Goal: Obtain resource: Obtain resource

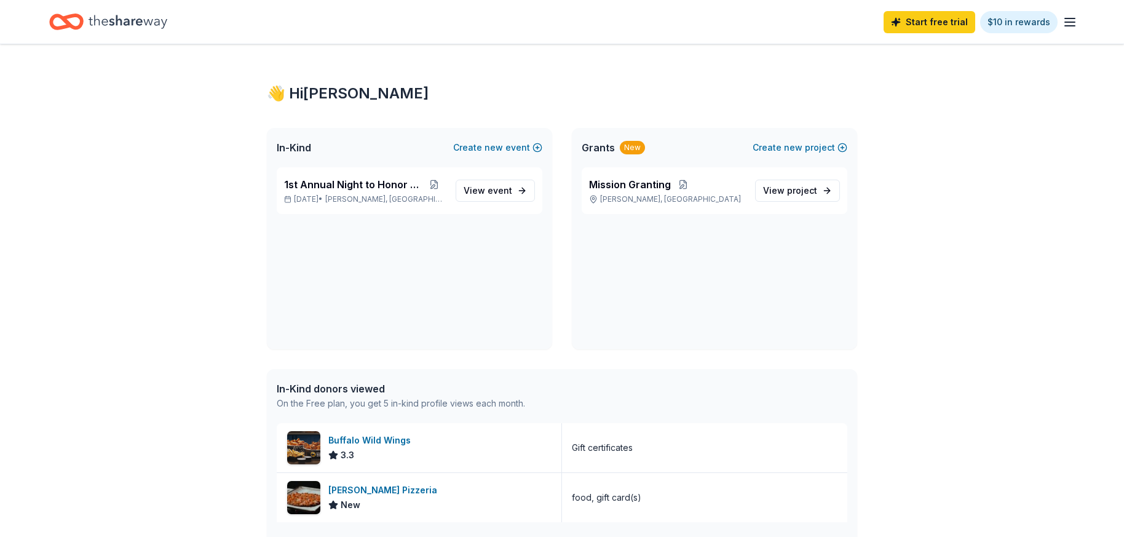
click at [135, 18] on icon "Home" at bounding box center [128, 21] width 79 height 25
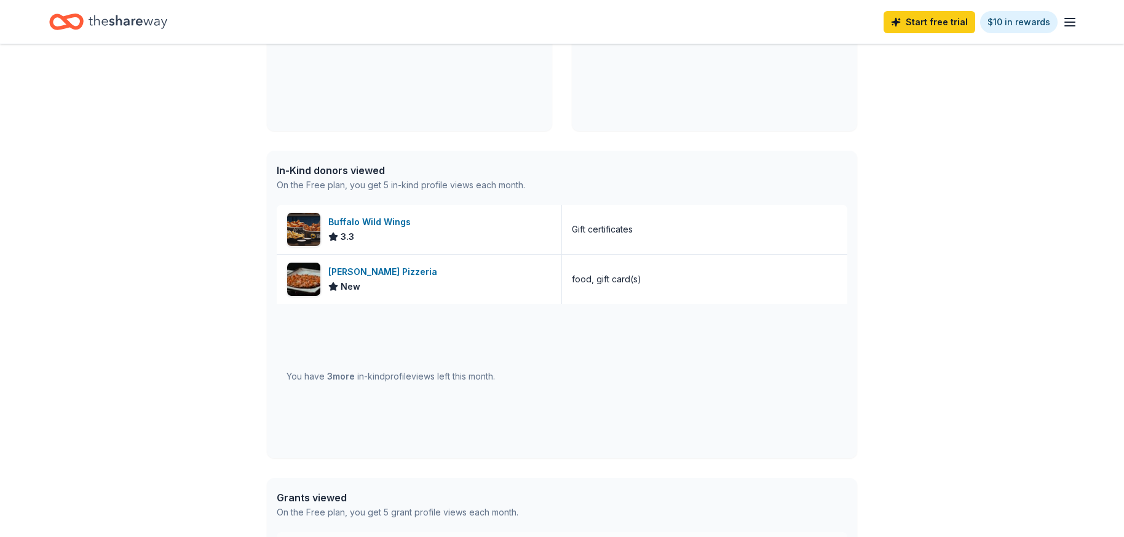
scroll to position [184, 0]
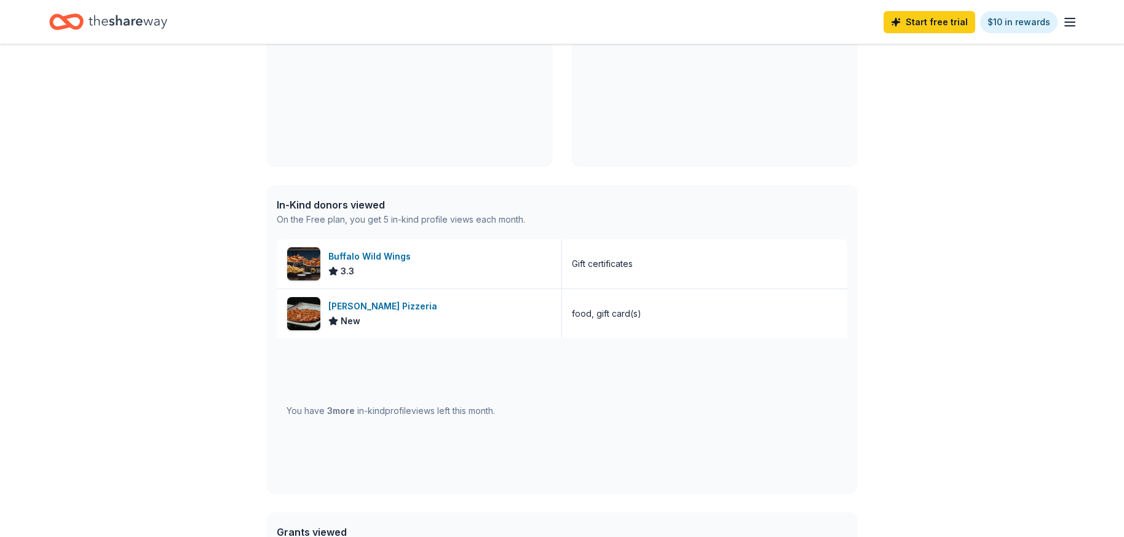
click at [141, 22] on icon "Home" at bounding box center [128, 22] width 79 height 14
click at [100, 22] on icon "Home" at bounding box center [128, 22] width 79 height 14
click at [1072, 23] on icon "button" at bounding box center [1070, 22] width 15 height 15
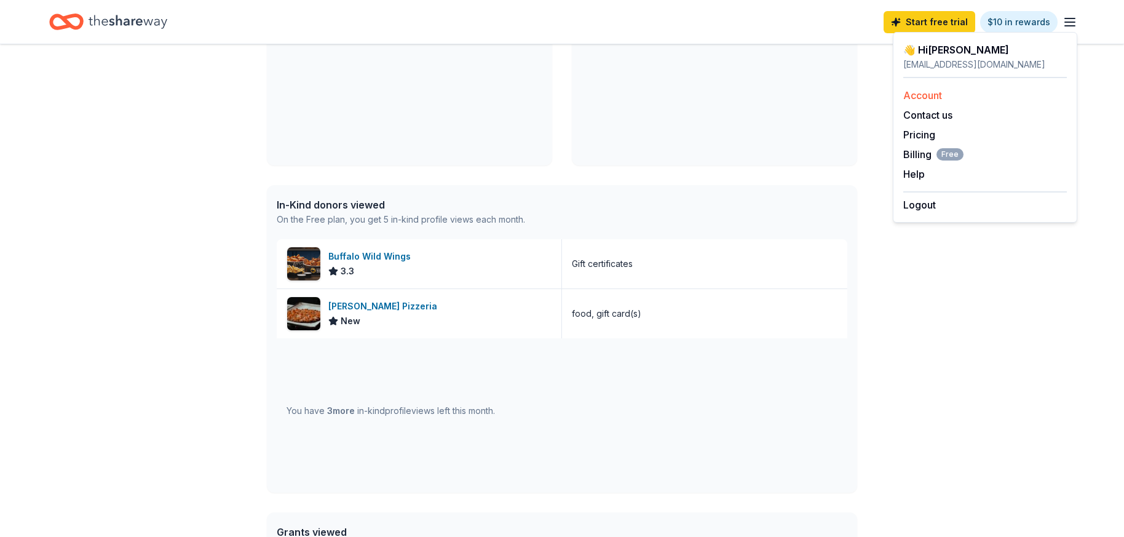
click at [910, 97] on link "Account" at bounding box center [922, 95] width 39 height 12
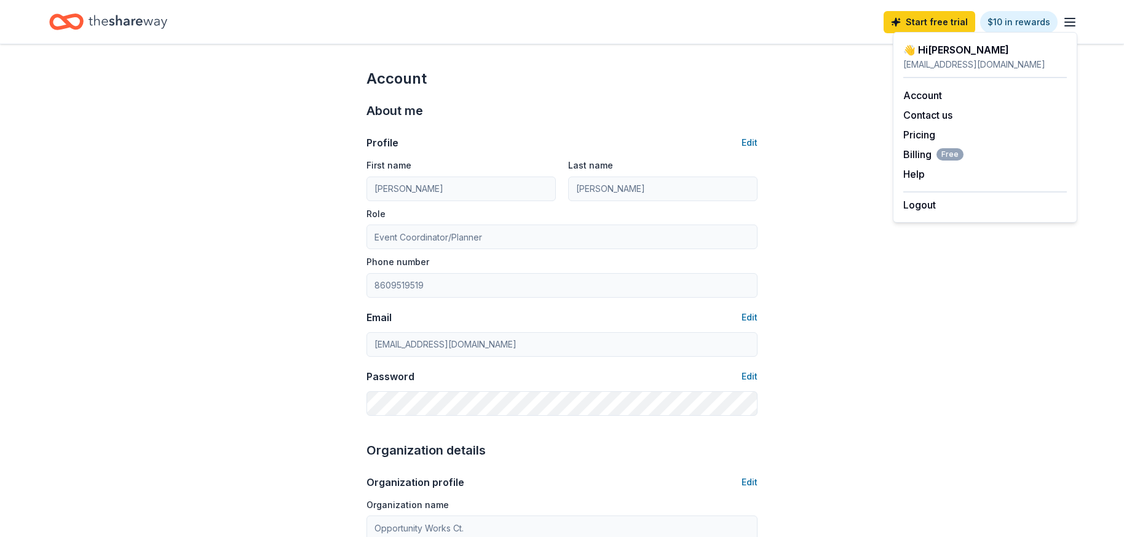
click at [114, 22] on icon "Home" at bounding box center [128, 21] width 79 height 25
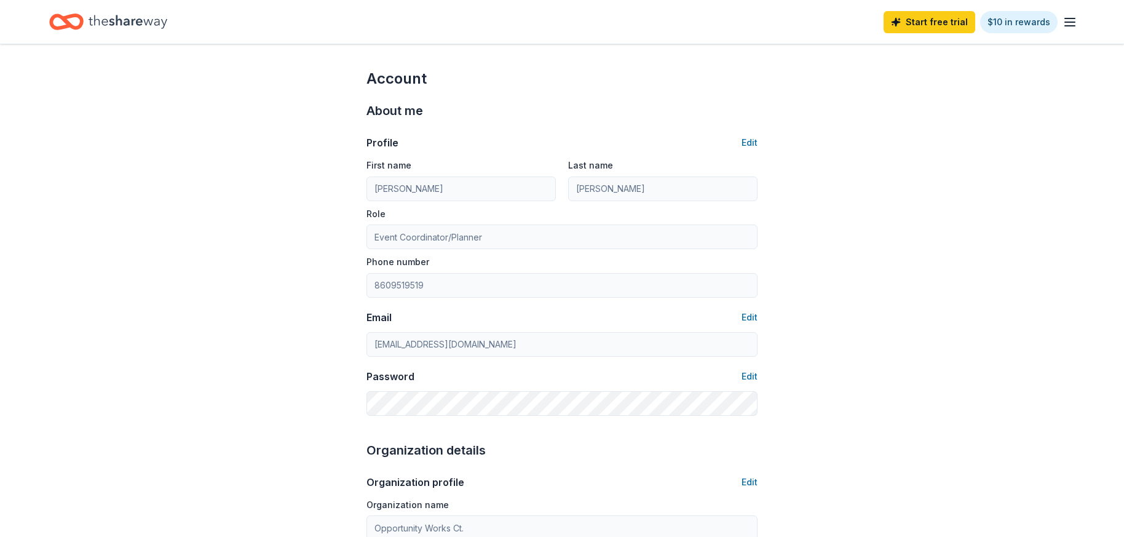
click at [123, 23] on icon "Home" at bounding box center [128, 21] width 79 height 25
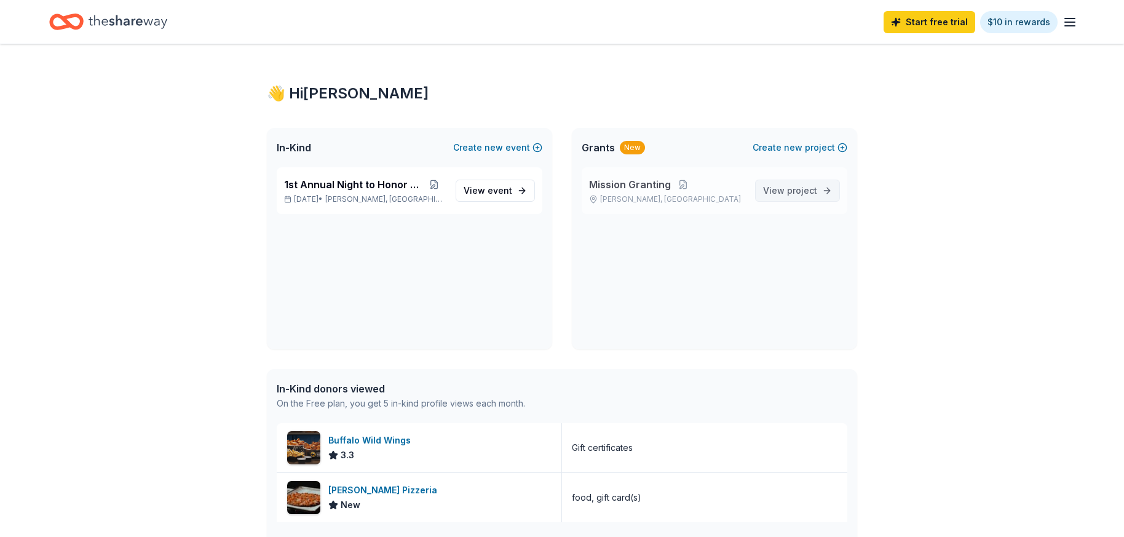
click at [807, 188] on span "project" at bounding box center [802, 190] width 30 height 10
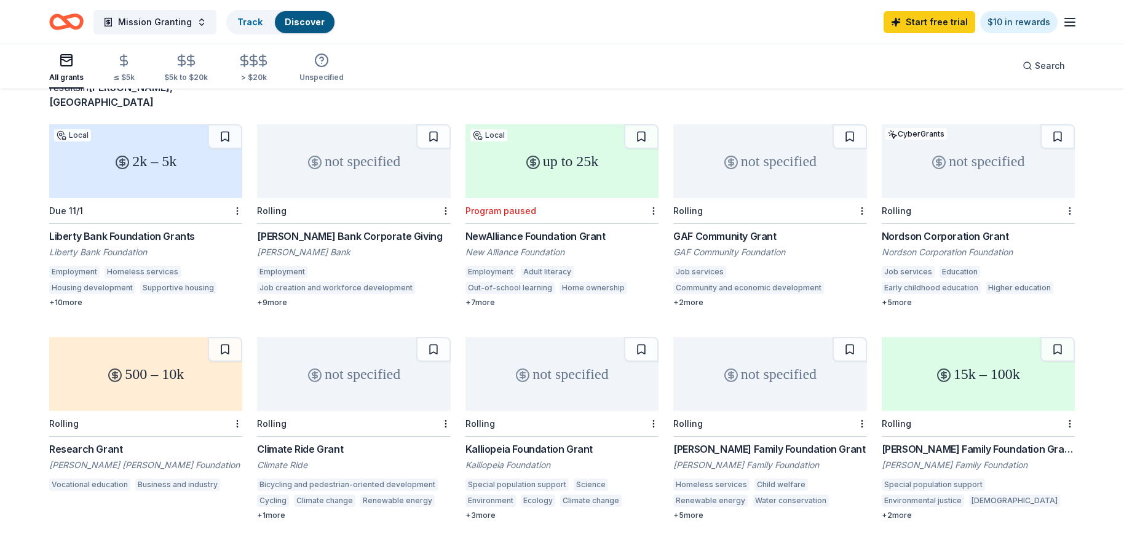
scroll to position [123, 0]
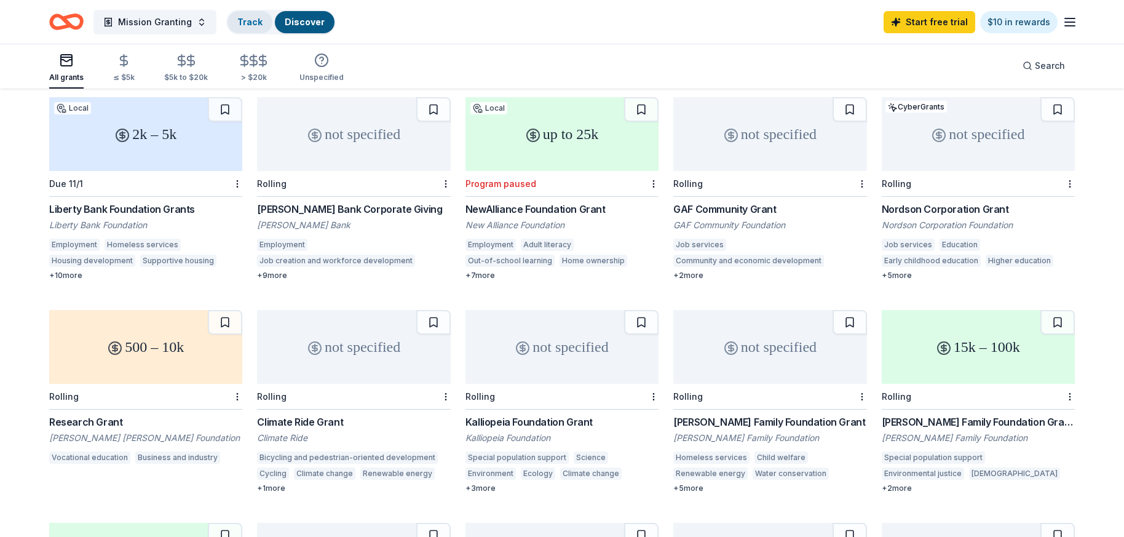
click at [250, 26] on link "Track" at bounding box center [249, 22] width 25 height 10
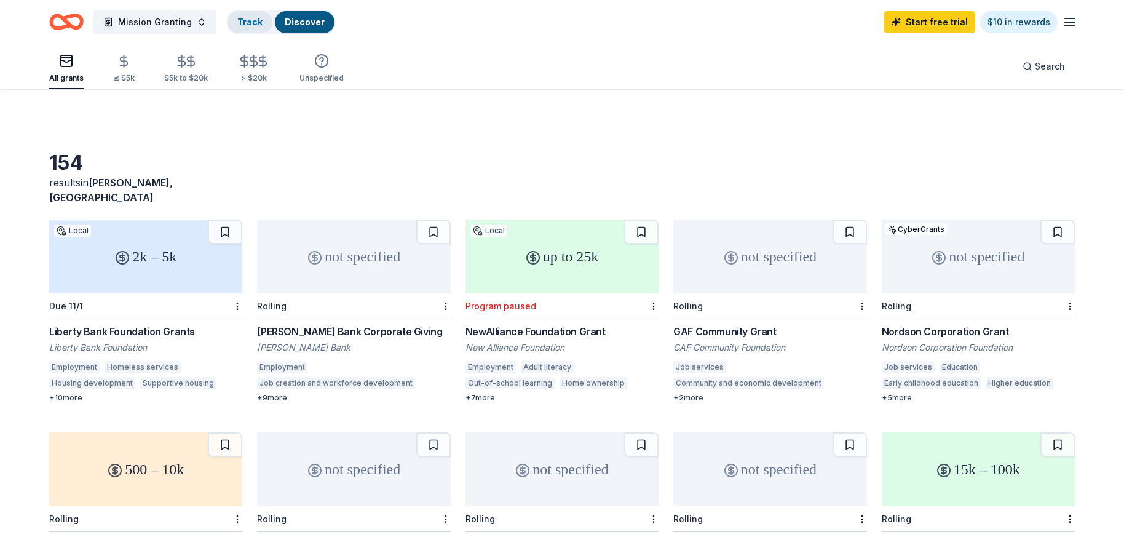
click at [247, 22] on link "Track" at bounding box center [249, 22] width 25 height 10
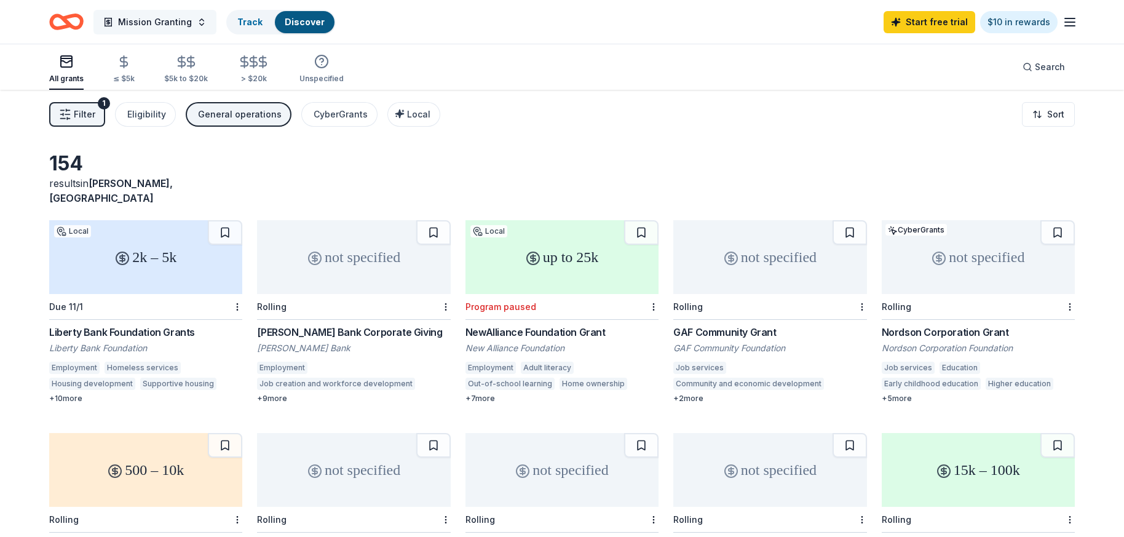
click at [196, 23] on button "Mission Granting" at bounding box center [154, 22] width 123 height 25
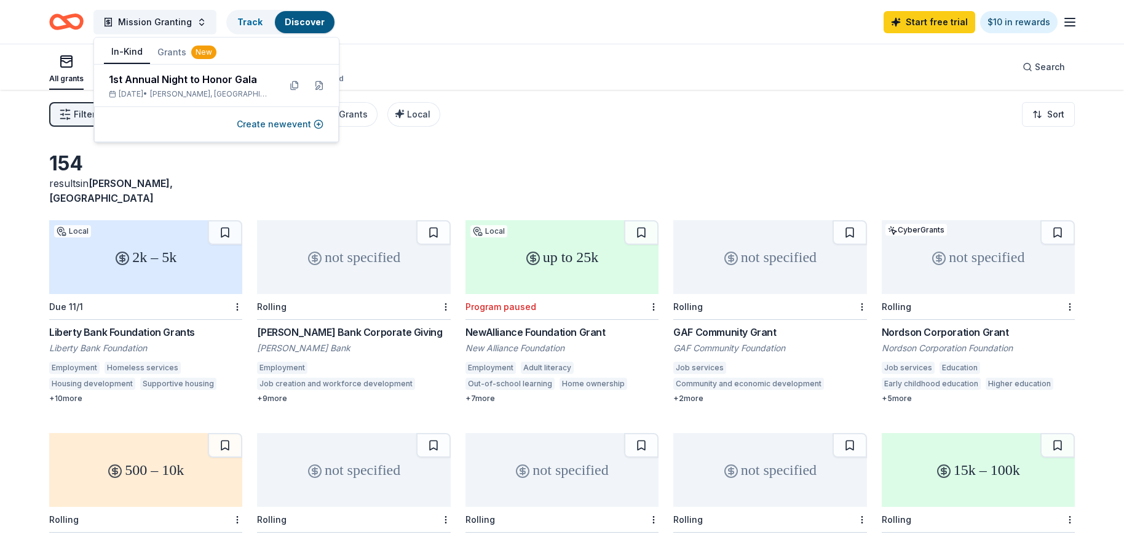
click at [135, 52] on button "In-Kind" at bounding box center [127, 52] width 46 height 23
click at [121, 52] on button "In-Kind" at bounding box center [127, 52] width 46 height 23
click at [123, 52] on button "In-Kind" at bounding box center [127, 52] width 46 height 23
click at [172, 84] on div "1st Annual Night to Honor Gala" at bounding box center [189, 79] width 161 height 15
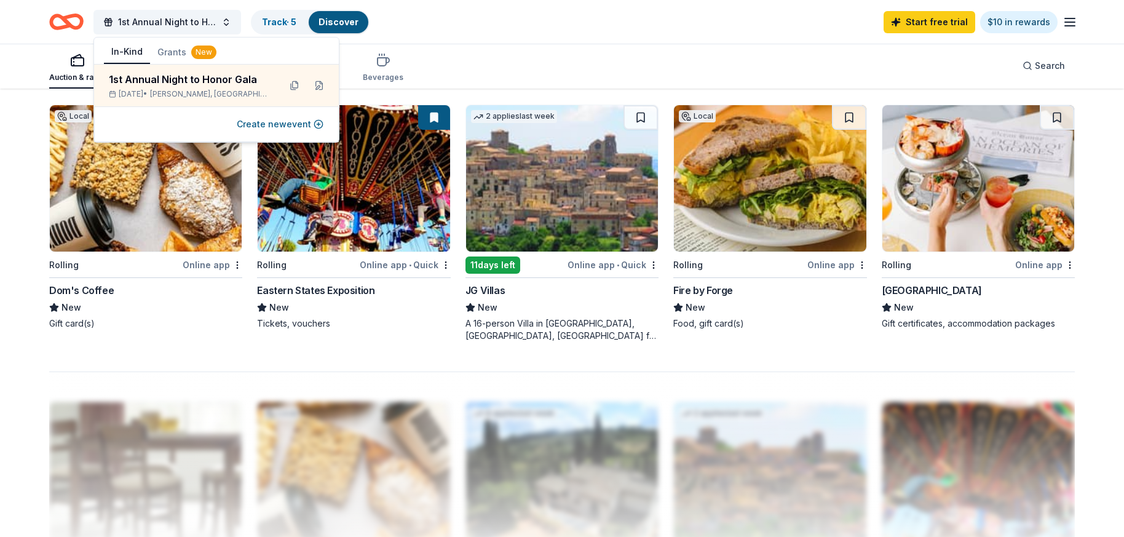
scroll to position [861, 0]
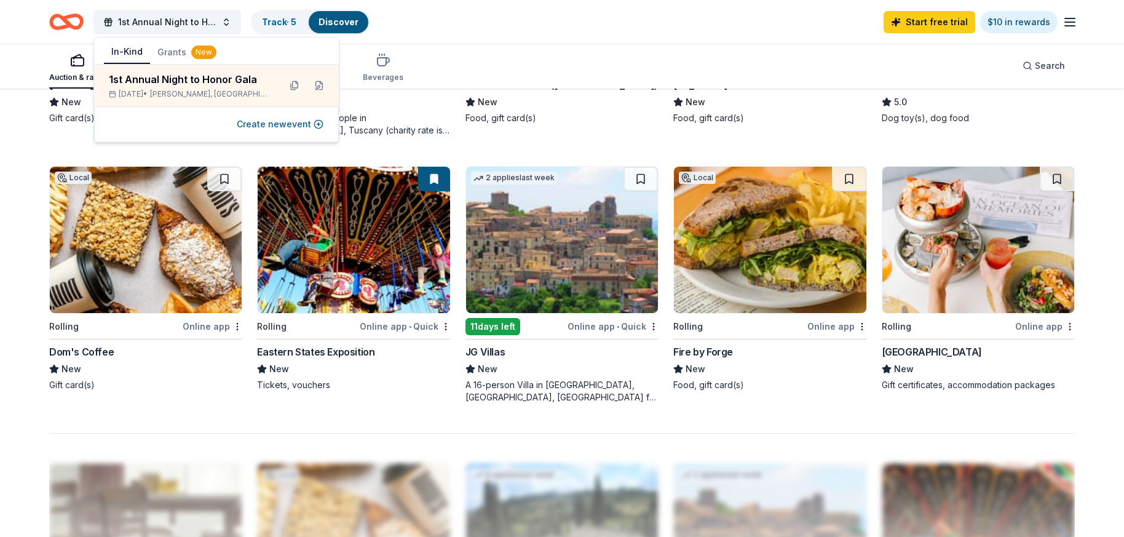
click at [982, 253] on img at bounding box center [978, 240] width 192 height 146
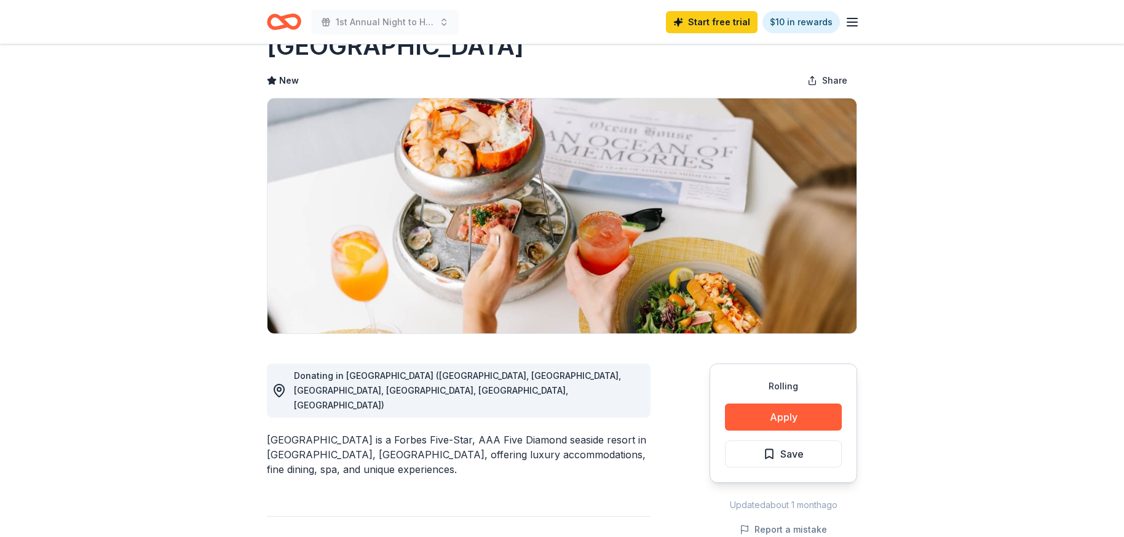
scroll to position [61, 0]
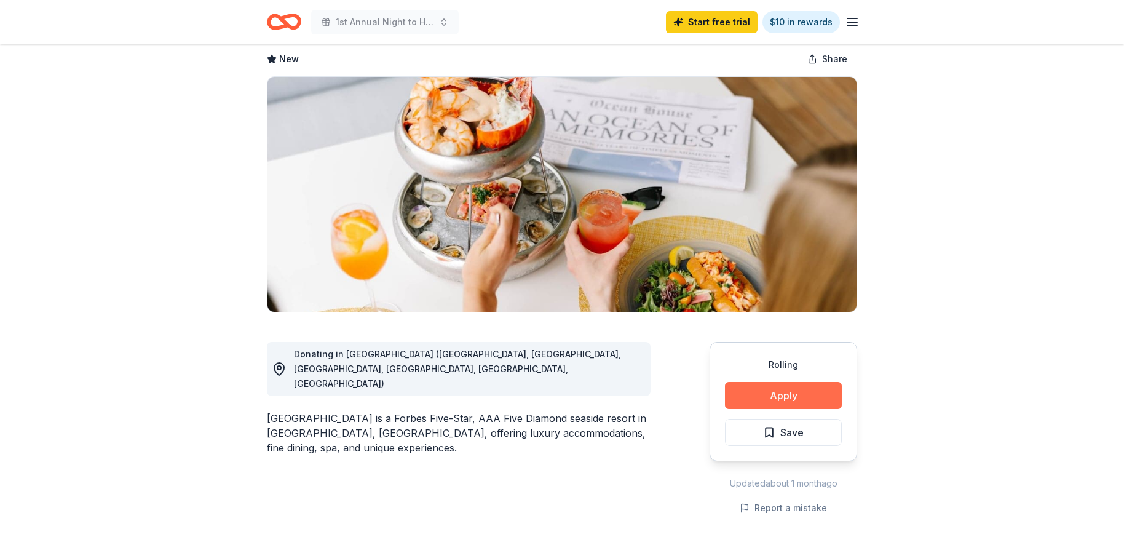
click at [791, 390] on button "Apply" at bounding box center [783, 395] width 117 height 27
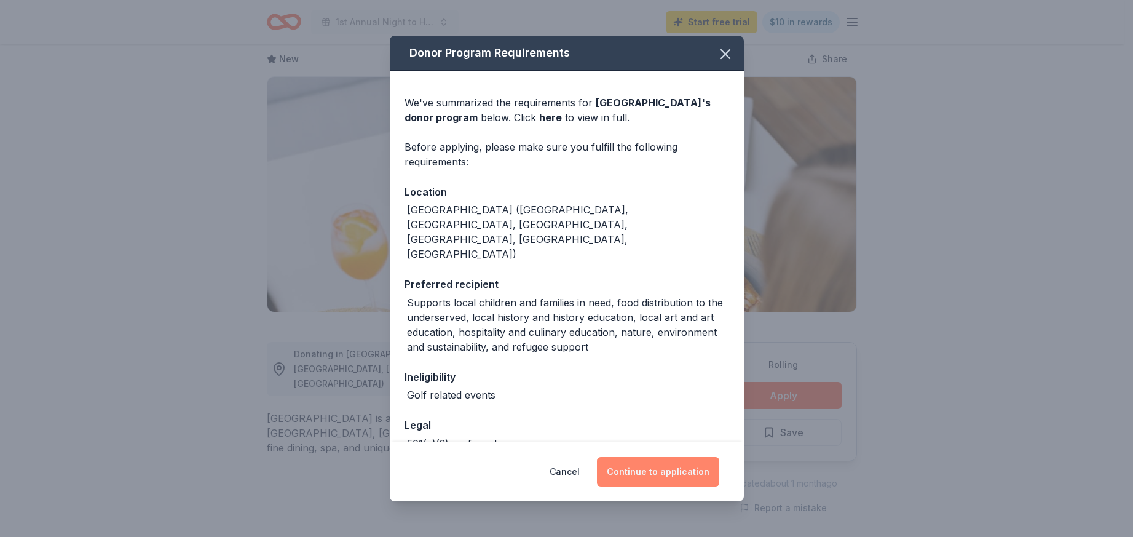
click at [646, 469] on button "Continue to application" at bounding box center [658, 472] width 122 height 30
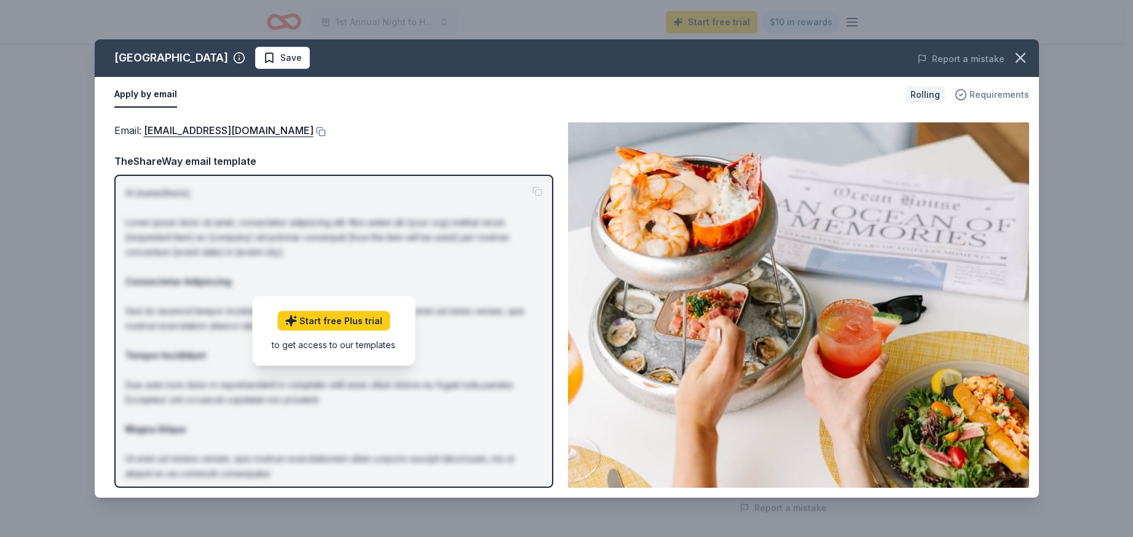
click at [1004, 93] on span "Requirements" at bounding box center [1000, 94] width 60 height 15
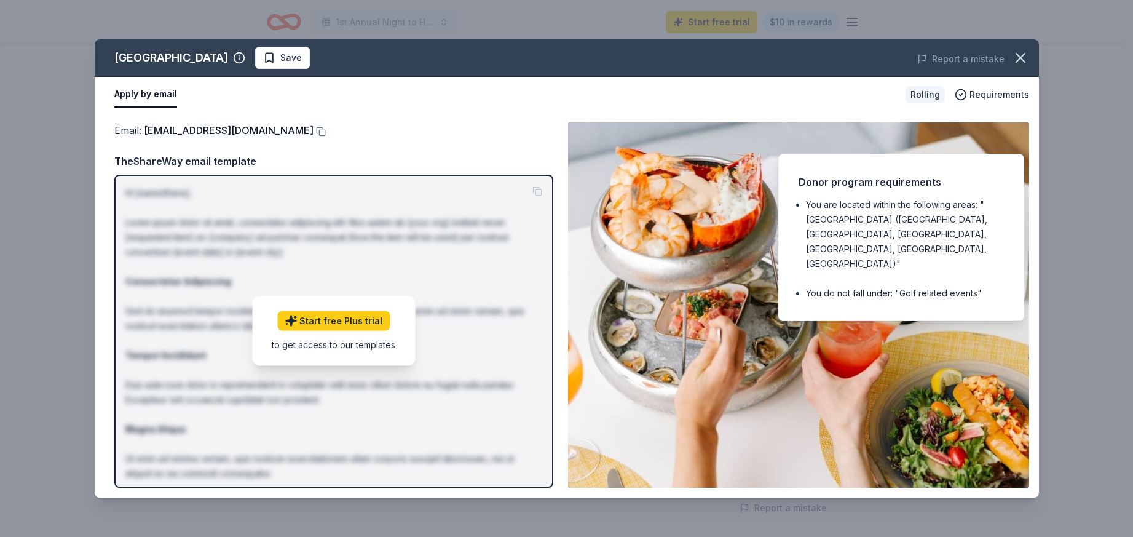
click at [156, 95] on button "Apply by email" at bounding box center [145, 95] width 63 height 26
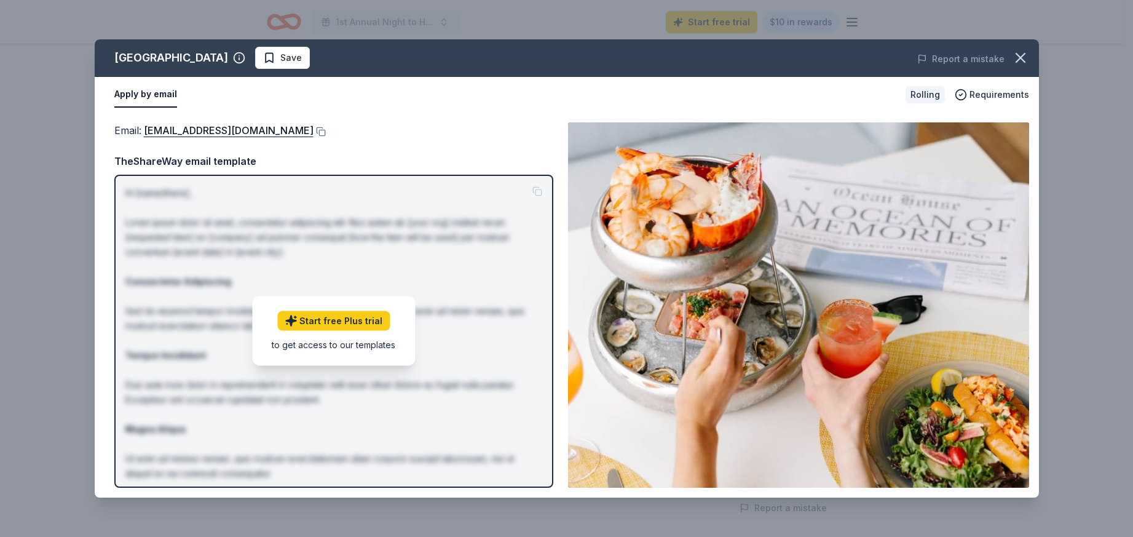
click at [156, 95] on button "Apply by email" at bounding box center [145, 95] width 63 height 26
click at [299, 343] on div "to get access to our templates" at bounding box center [334, 344] width 124 height 13
click at [192, 160] on div "TheShareWay email template" at bounding box center [333, 161] width 439 height 16
click at [1019, 61] on icon "button" at bounding box center [1020, 57] width 17 height 17
